Goal: Transaction & Acquisition: Book appointment/travel/reservation

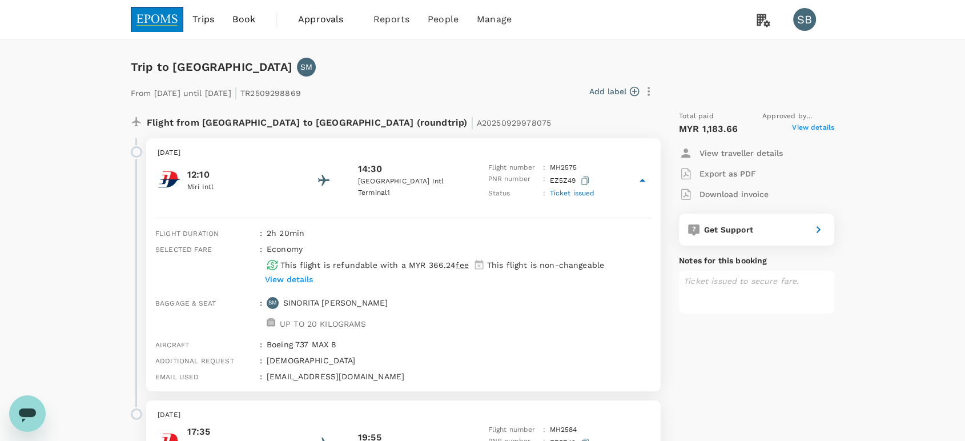
click at [164, 19] on img at bounding box center [157, 19] width 53 height 25
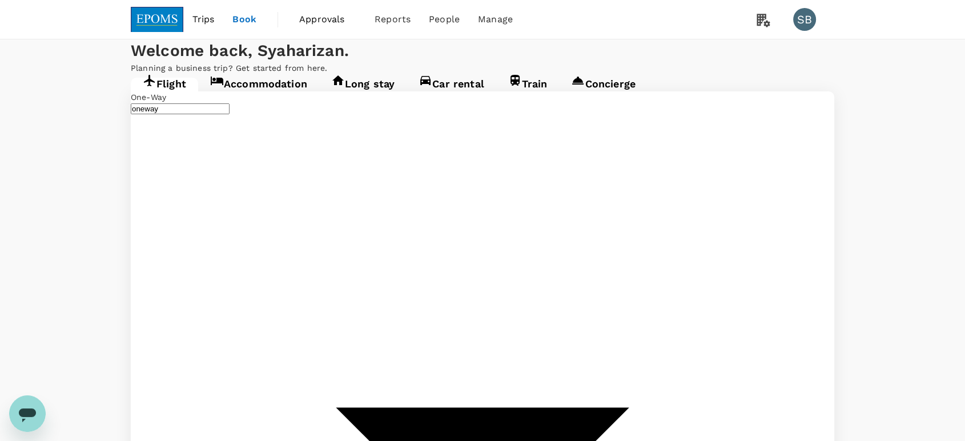
type input "Miri Intl (MYY)"
type input "Kota Kinabalu Intl (BKI)"
type input "Miri Intl (MYY)"
type input "Kota Kinabalu Intl (BKI)"
click at [329, 16] on span "Approvals" at bounding box center [327, 20] width 57 height 14
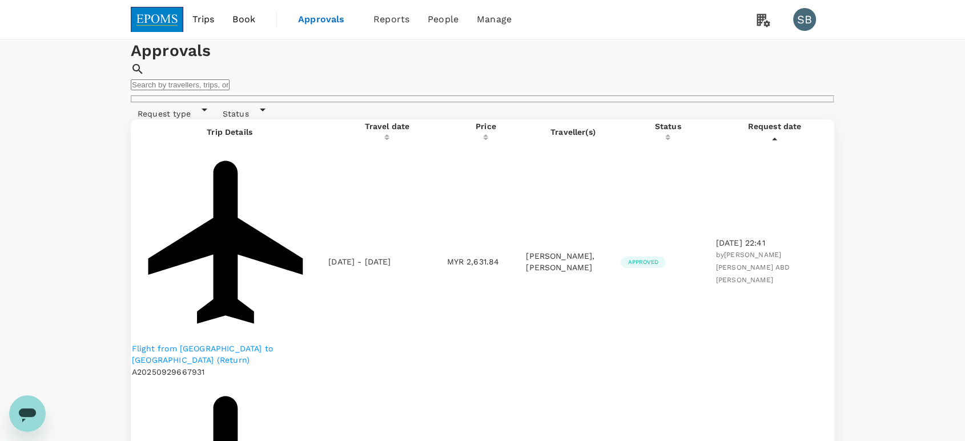
click at [167, 20] on img at bounding box center [157, 19] width 53 height 25
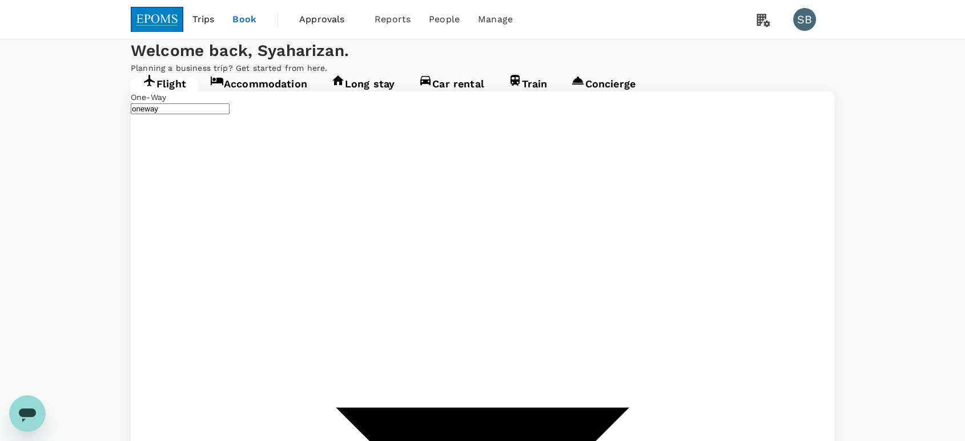
type input "Miri Intl (MYY)"
type input "Kota Kinabalu Intl (BKI)"
type input "Miri Intl (MYY)"
type input "Kota Kinabalu Intl (BKI)"
